Goal: Task Accomplishment & Management: Use online tool/utility

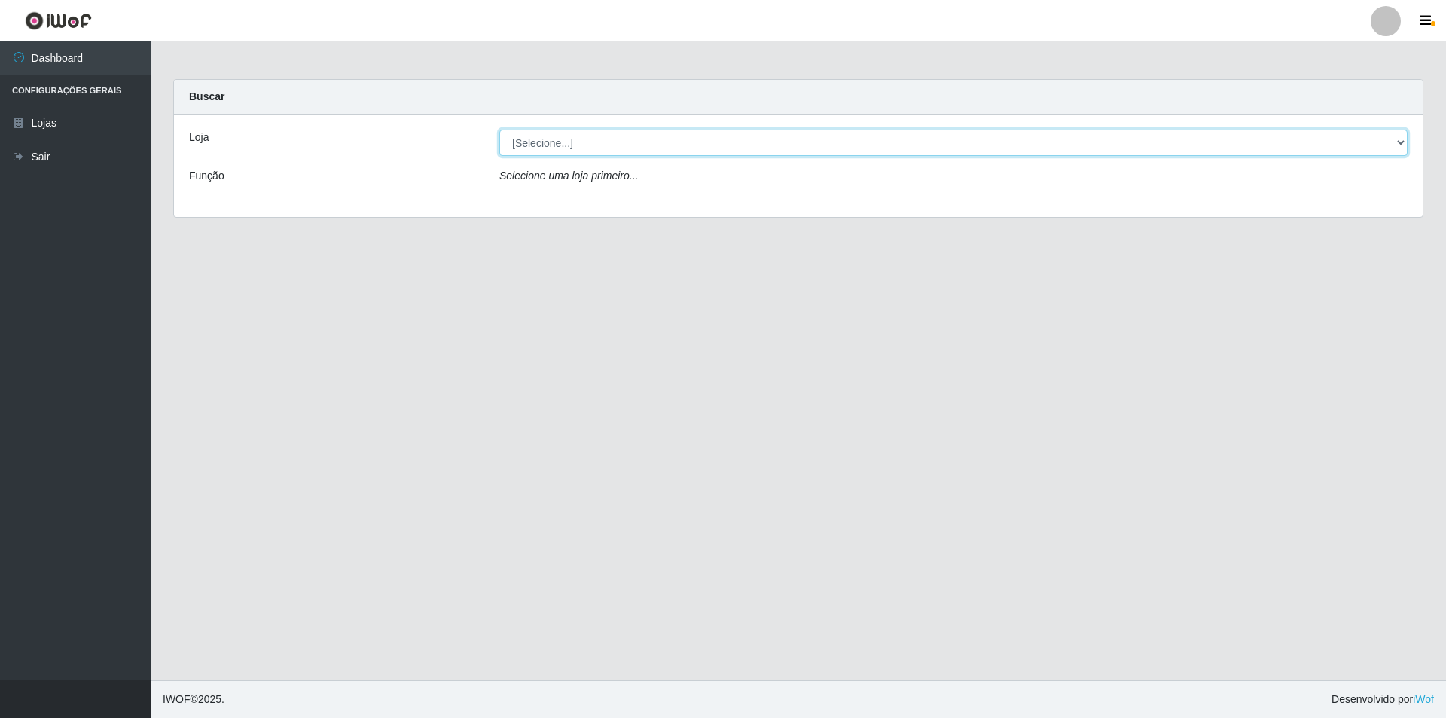
click at [1397, 148] on select "[Selecione...] Atacado Vem - [STREET_ADDRESS]" at bounding box center [953, 143] width 909 height 26
select select "449"
click at [499, 130] on select "[Selecione...] Atacado Vem - [STREET_ADDRESS]" at bounding box center [953, 143] width 909 height 26
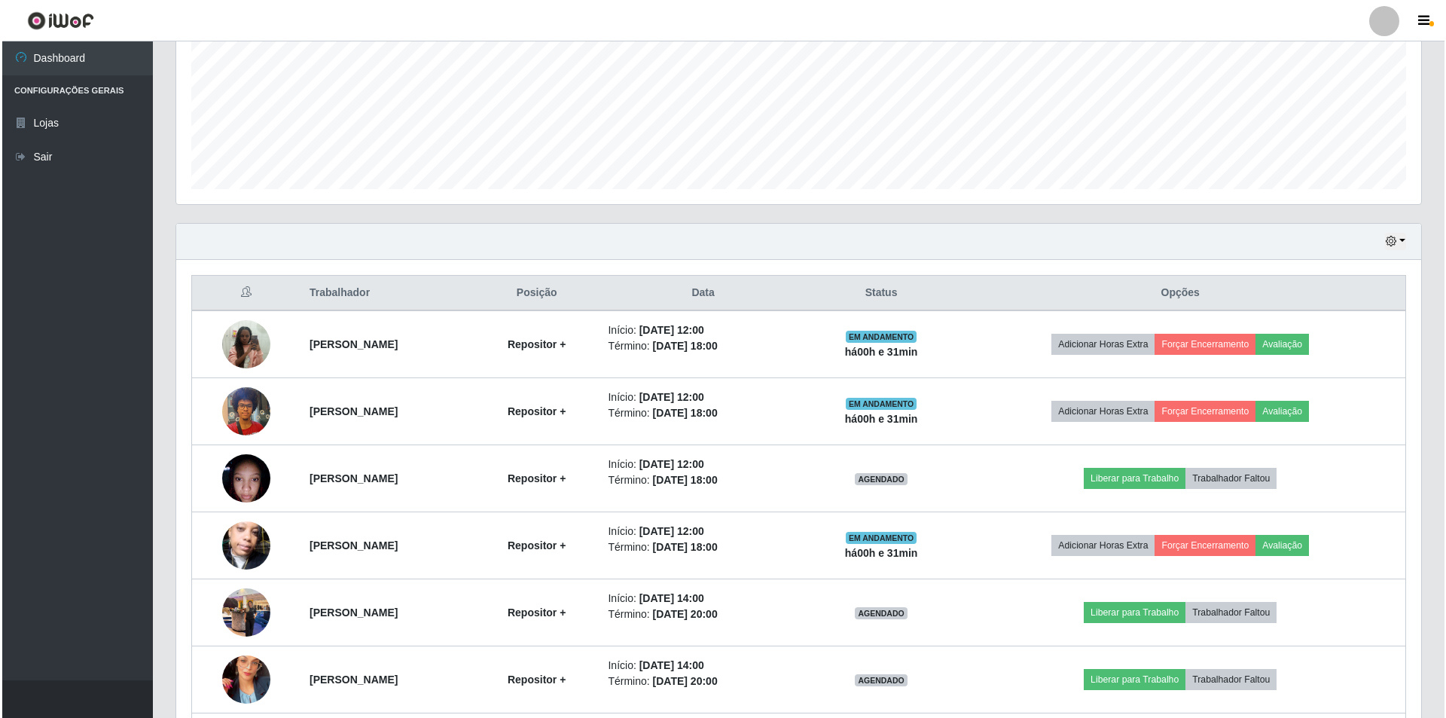
scroll to position [377, 0]
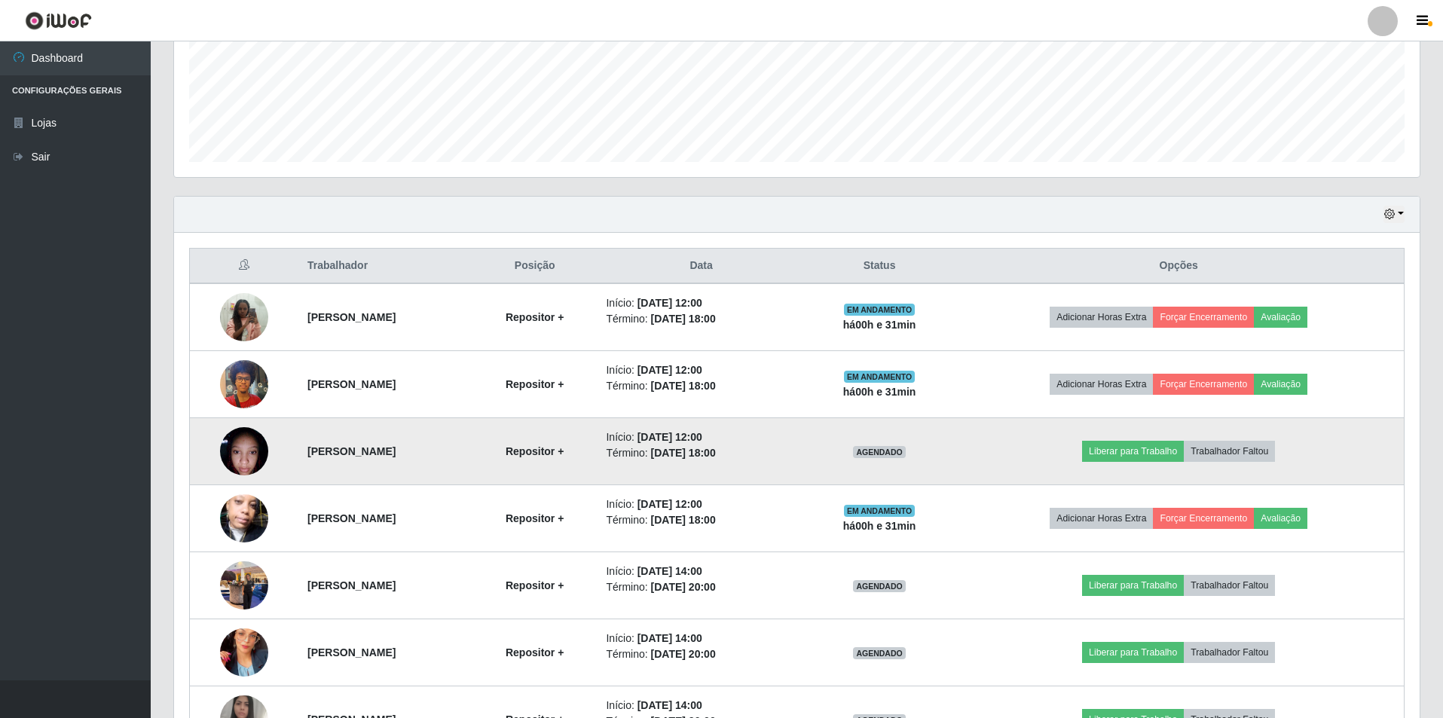
click at [249, 448] on img at bounding box center [244, 451] width 48 height 64
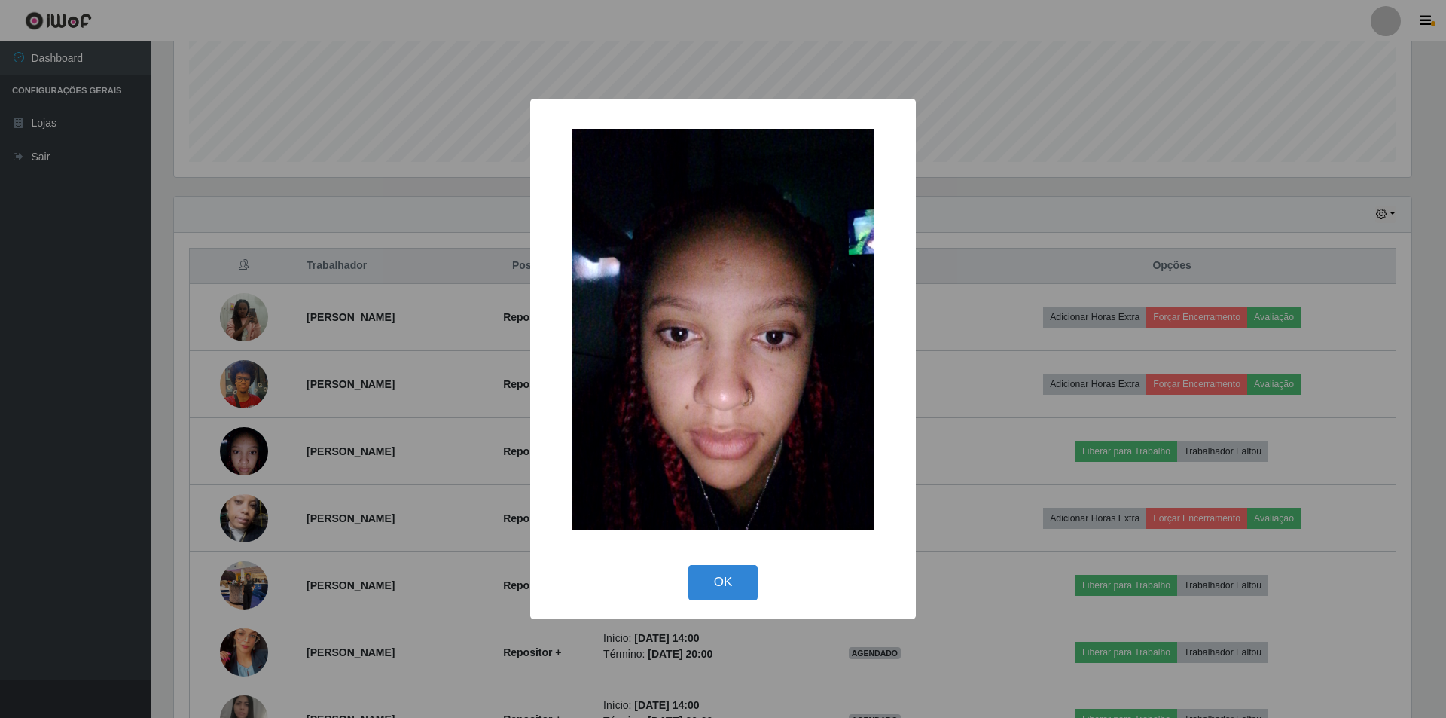
click at [979, 448] on div "× OK Cancel" at bounding box center [723, 359] width 1446 height 718
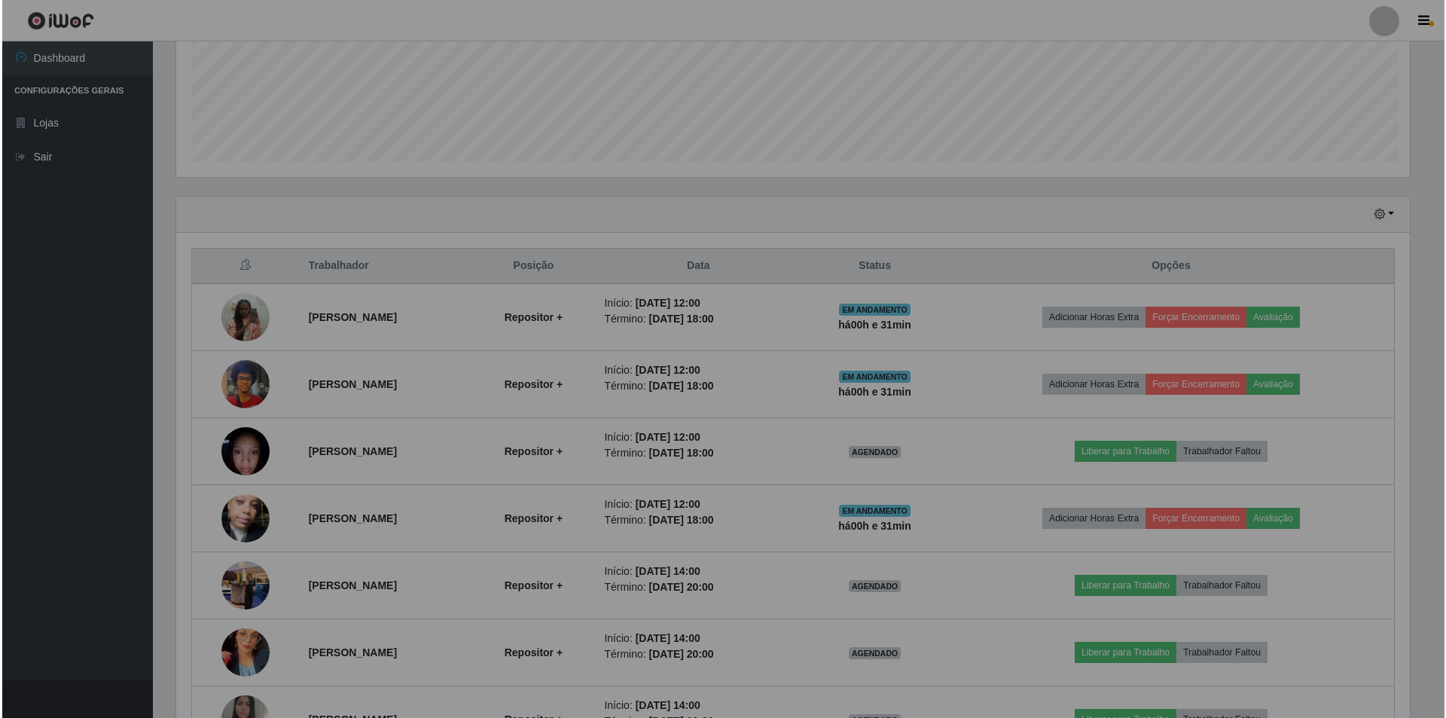
scroll to position [313, 1245]
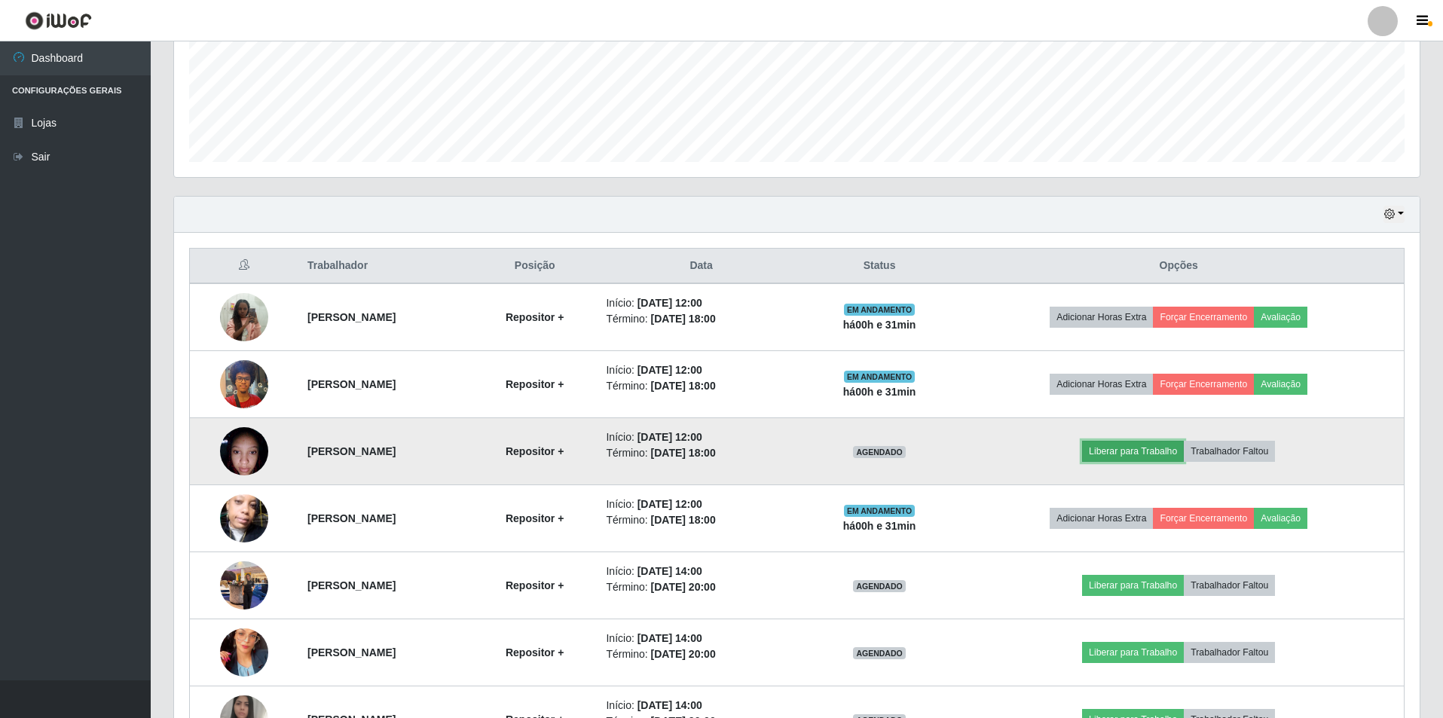
click at [1159, 450] on button "Liberar para Trabalho" at bounding box center [1133, 451] width 102 height 21
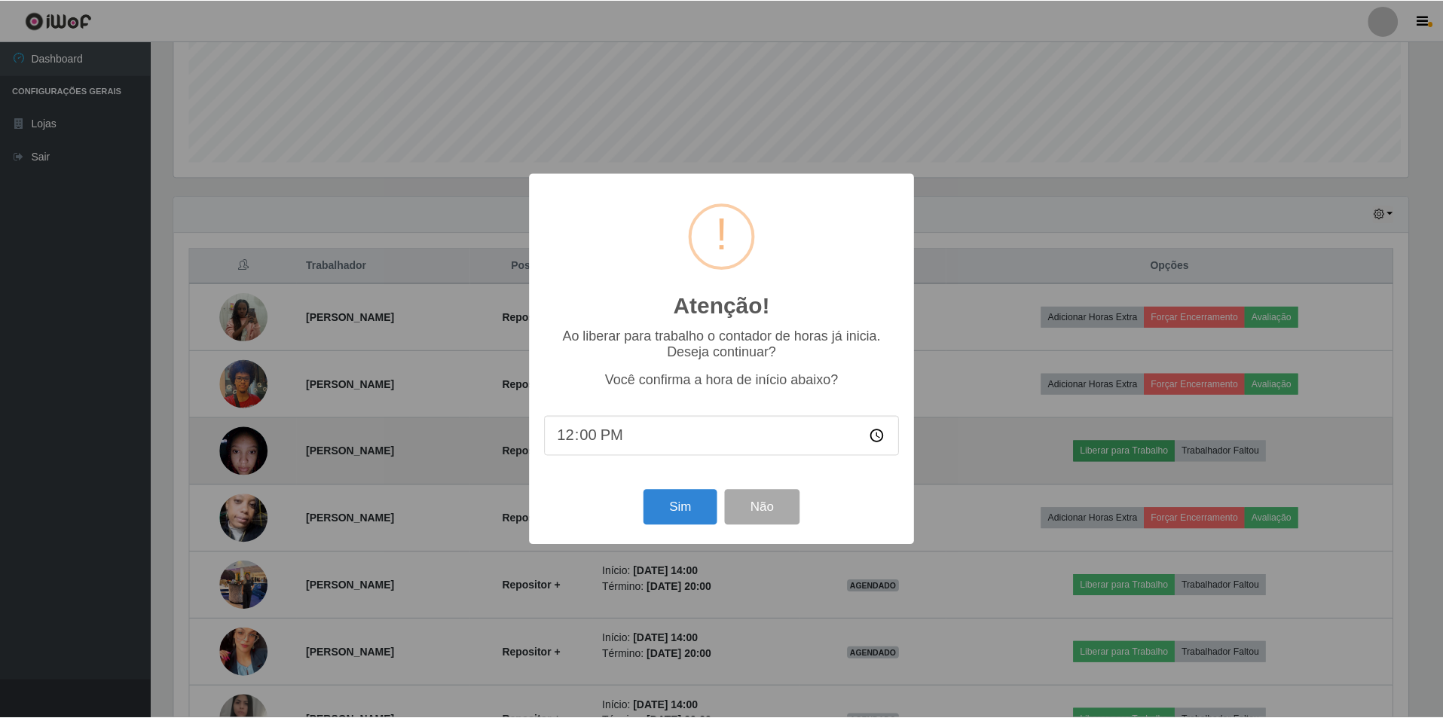
scroll to position [313, 1238]
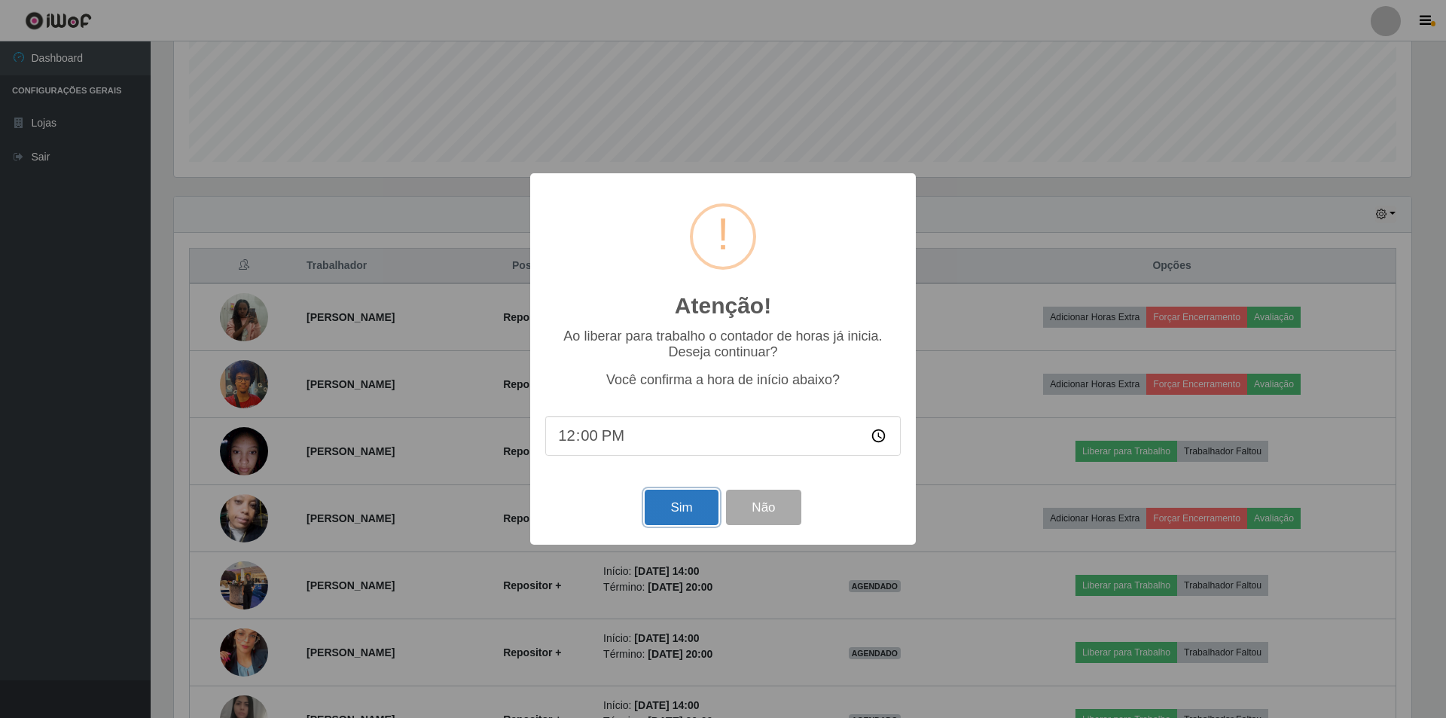
click at [696, 513] on button "Sim" at bounding box center [681, 507] width 73 height 35
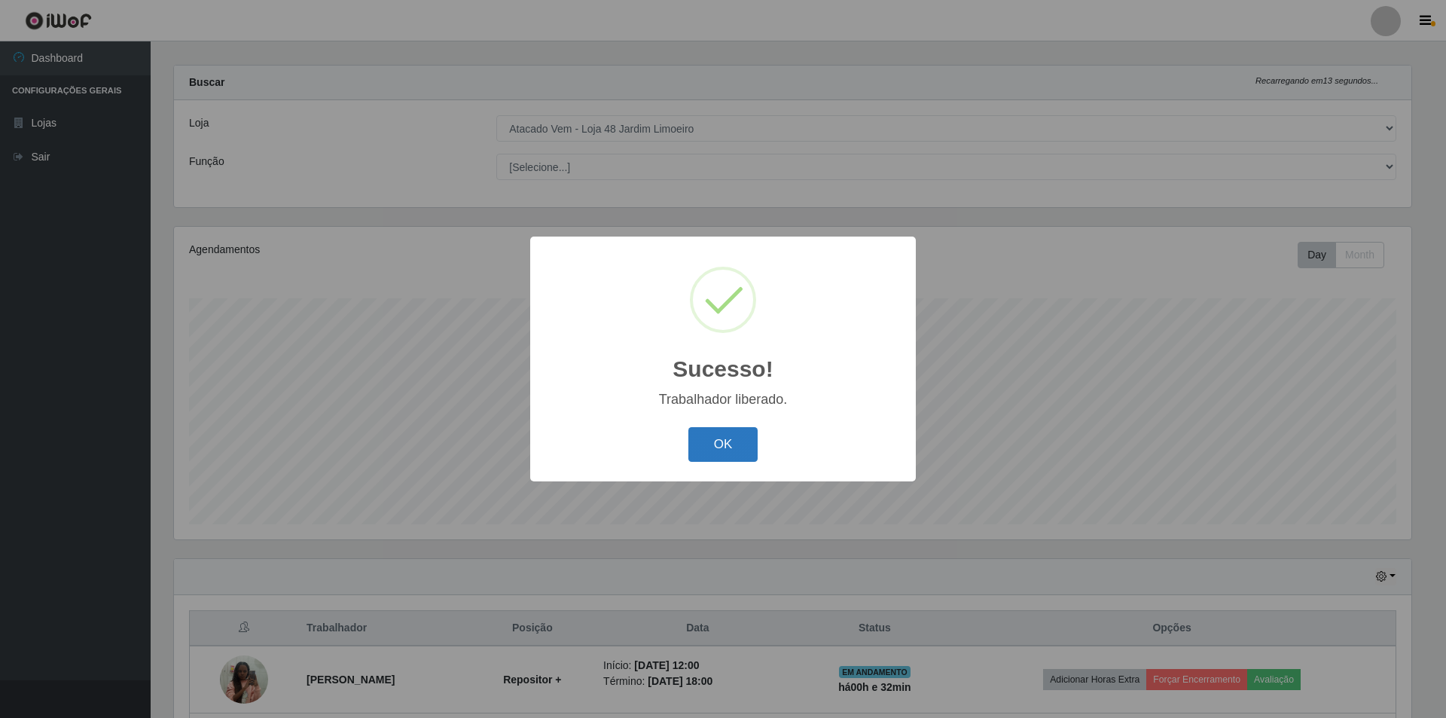
click at [723, 446] on button "OK" at bounding box center [724, 444] width 70 height 35
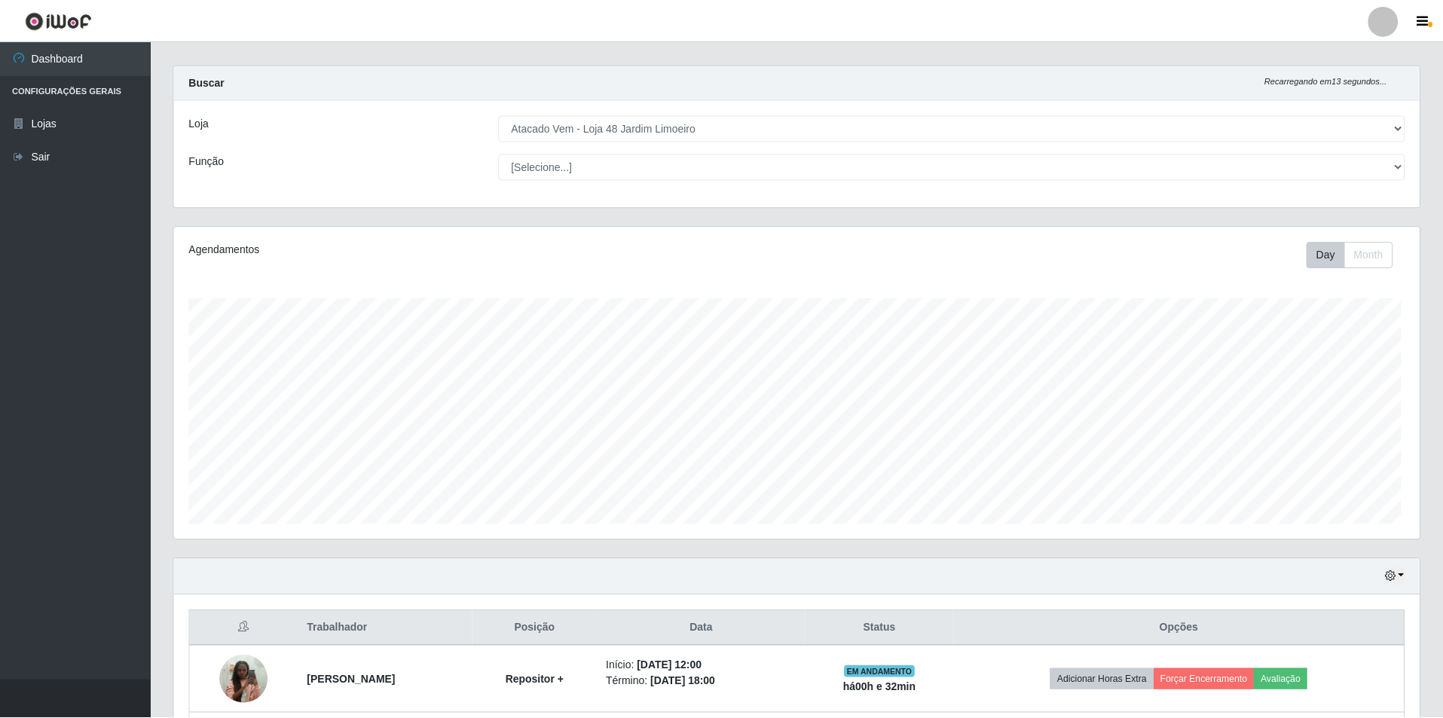
scroll to position [313, 1245]
